Goal: Information Seeking & Learning: Compare options

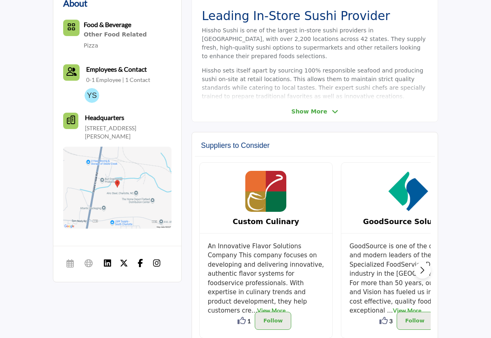
scroll to position [255, 0]
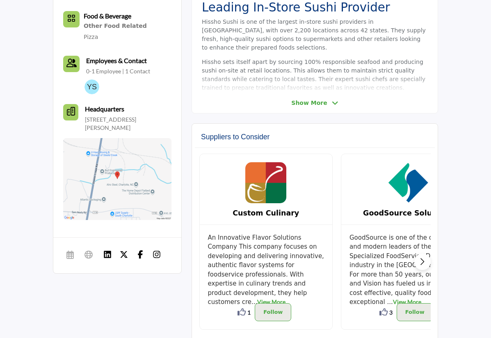
click at [314, 103] on span "Show More" at bounding box center [309, 103] width 36 height 9
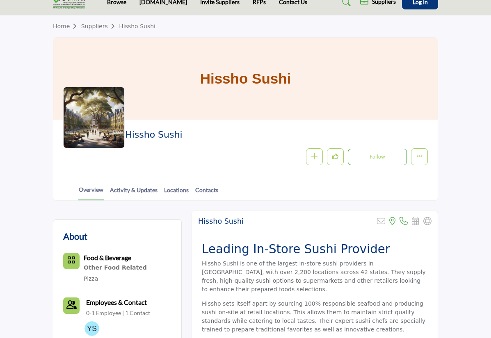
scroll to position [0, 0]
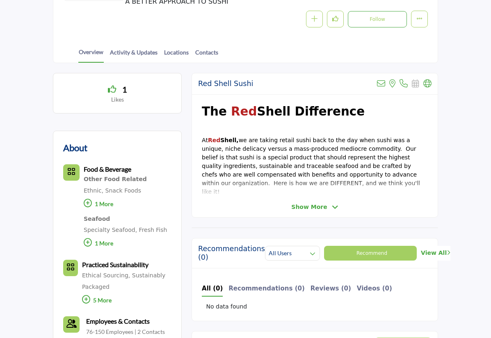
scroll to position [164, 0]
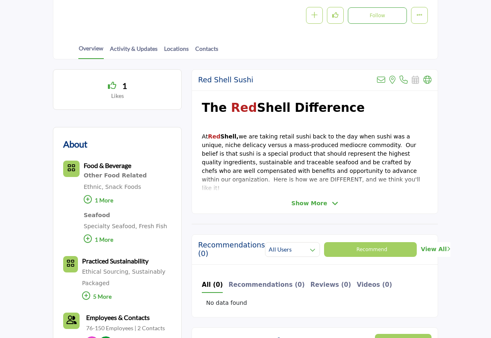
click at [338, 207] on span "Show More" at bounding box center [314, 203] width 47 height 9
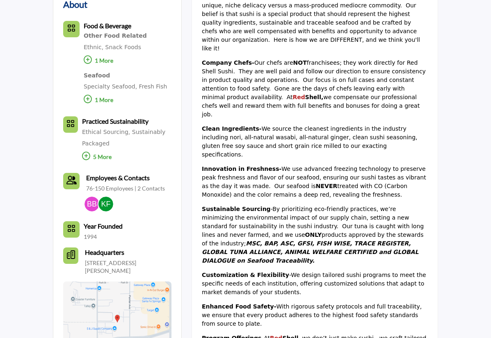
scroll to position [0, 0]
